Goal: Use online tool/utility: Utilize a website feature to perform a specific function

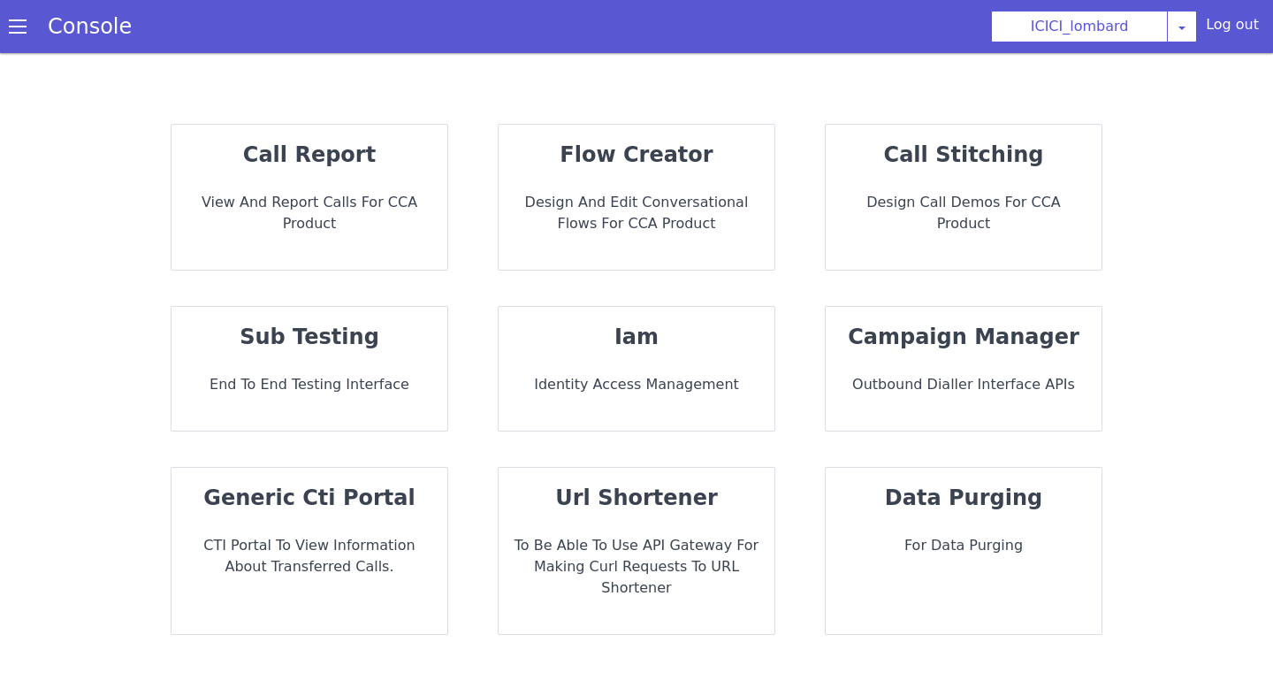
click at [660, 190] on div "flow creator Design and Edit Conversational flows for CCA Product" at bounding box center [637, 197] width 276 height 145
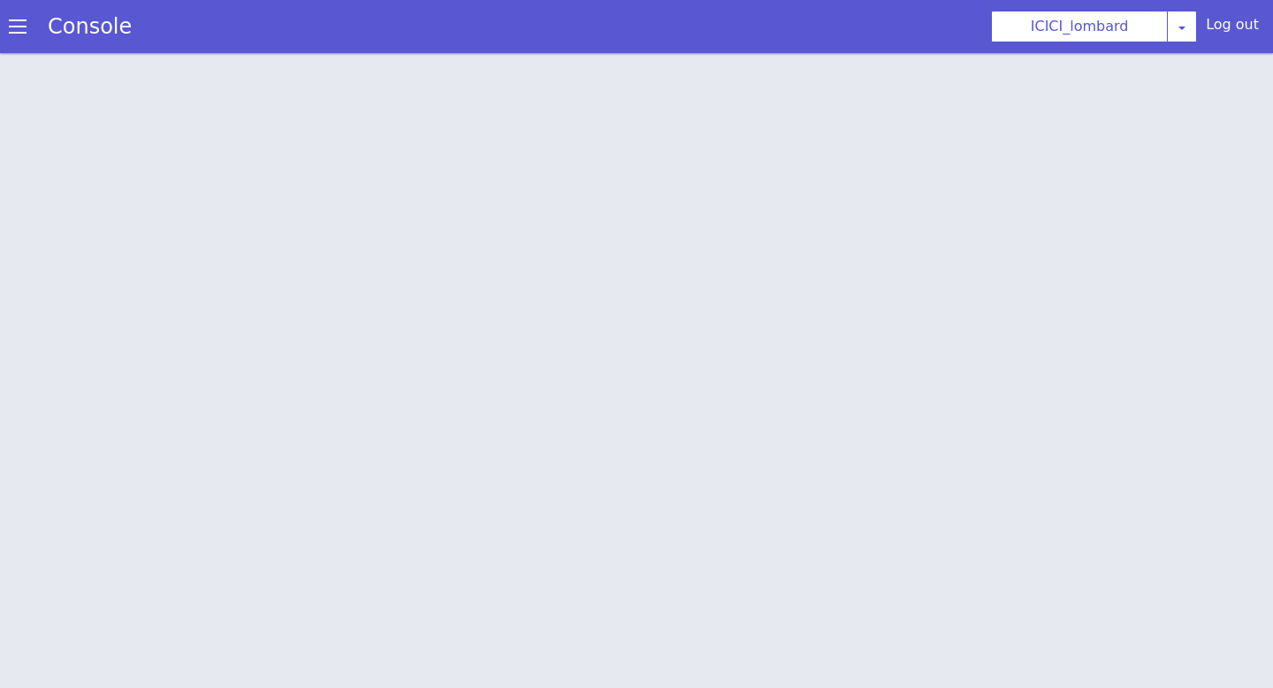
scroll to position [5, 0]
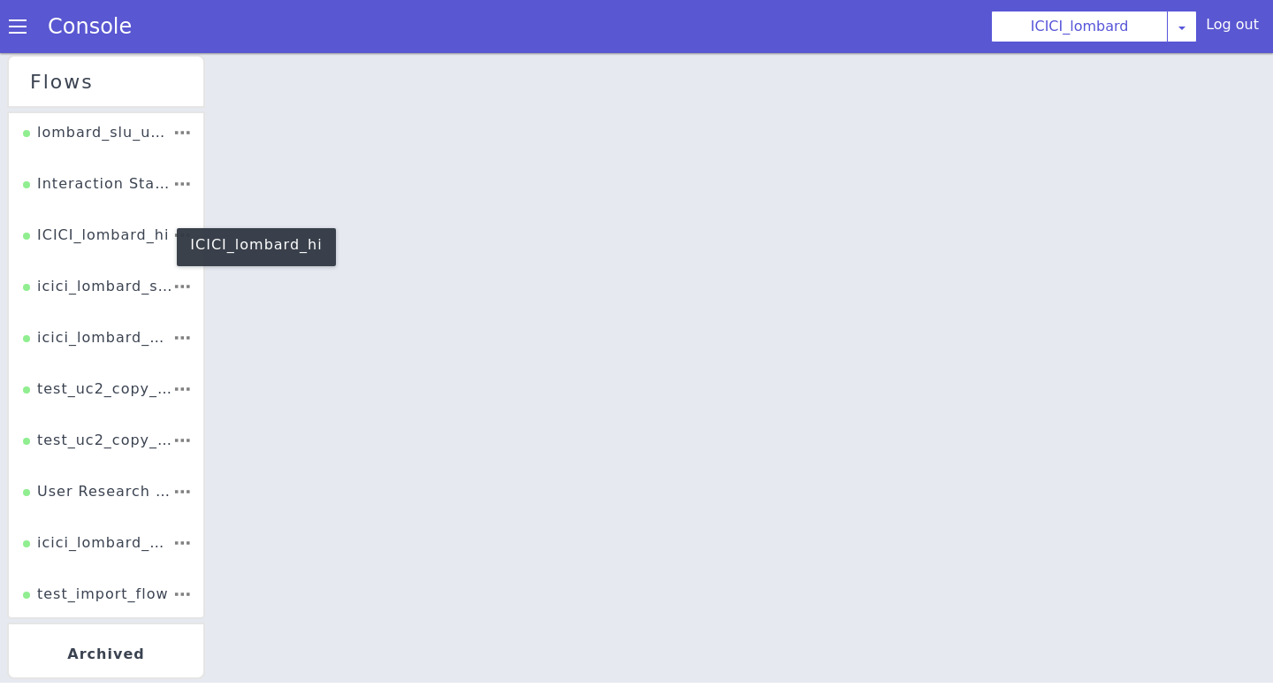
click at [144, 252] on div "ICICI_lombard_hi" at bounding box center [96, 242] width 146 height 34
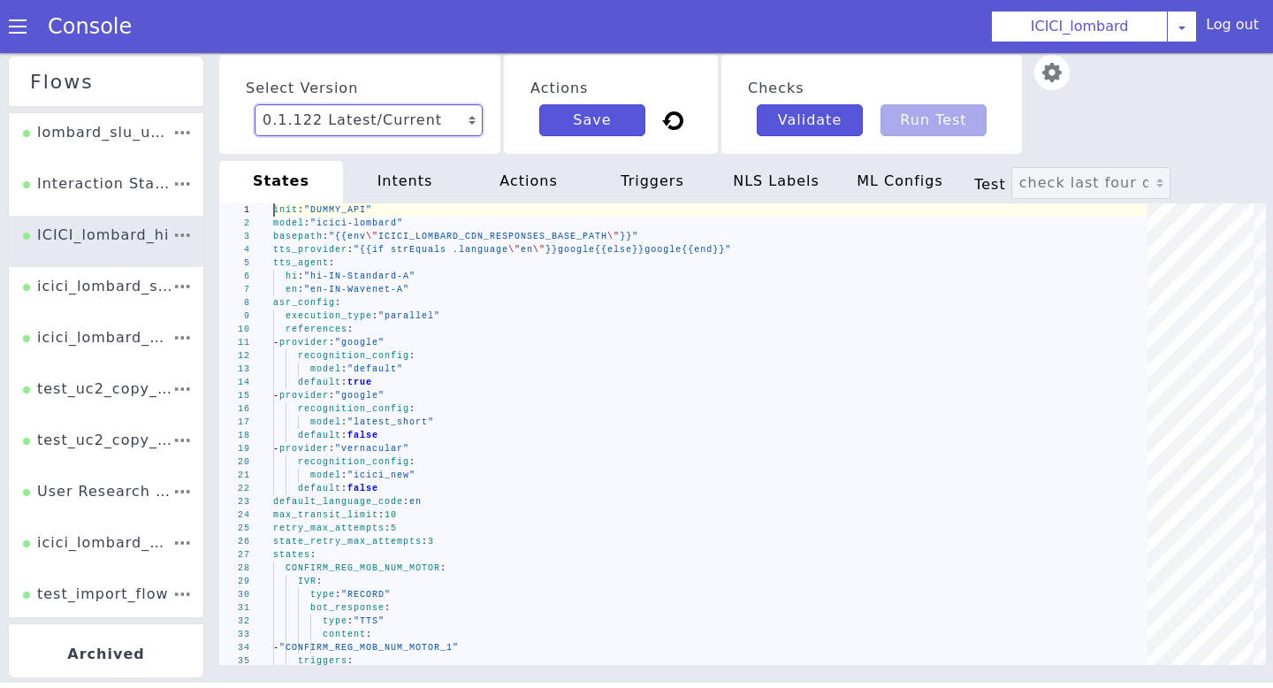
click at [313, 122] on select "0.1.122 Latest/Current 0.1.121 0.1.120 0.1.119 0.1.118 0.1.117 0.1.116 0.1.115 …" at bounding box center [369, 120] width 228 height 32
click at [255, 104] on select "0.1.122 Latest/Current 0.1.121 0.1.120 0.1.119 0.1.118 0.1.117 0.1.116 0.1.115 …" at bounding box center [369, 120] width 228 height 32
click at [1252, 24] on div "Log out" at bounding box center [1232, 28] width 53 height 28
